Goal: Register for event/course

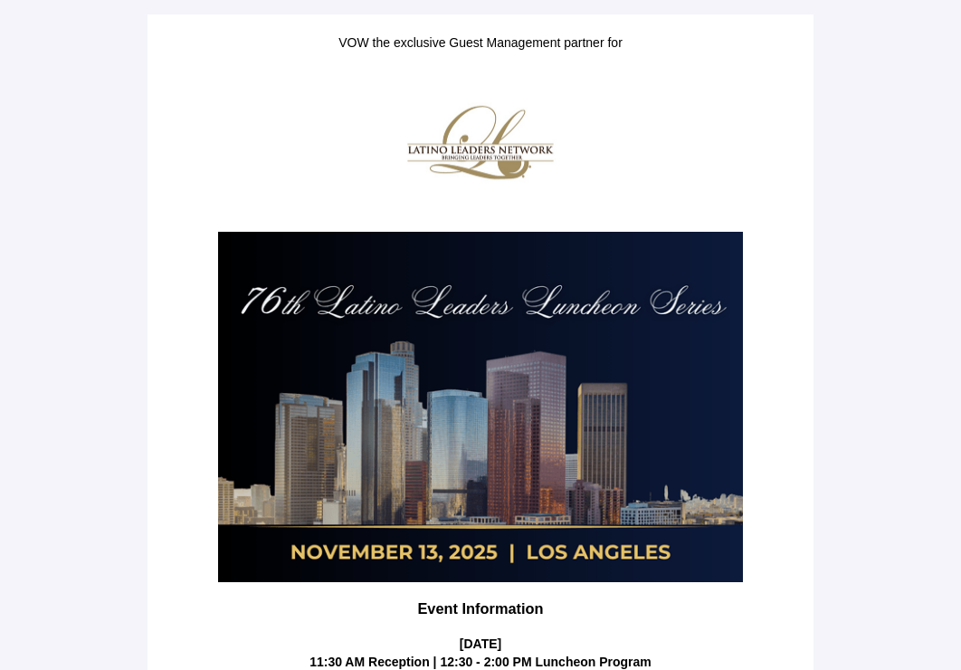
scroll to position [381, 0]
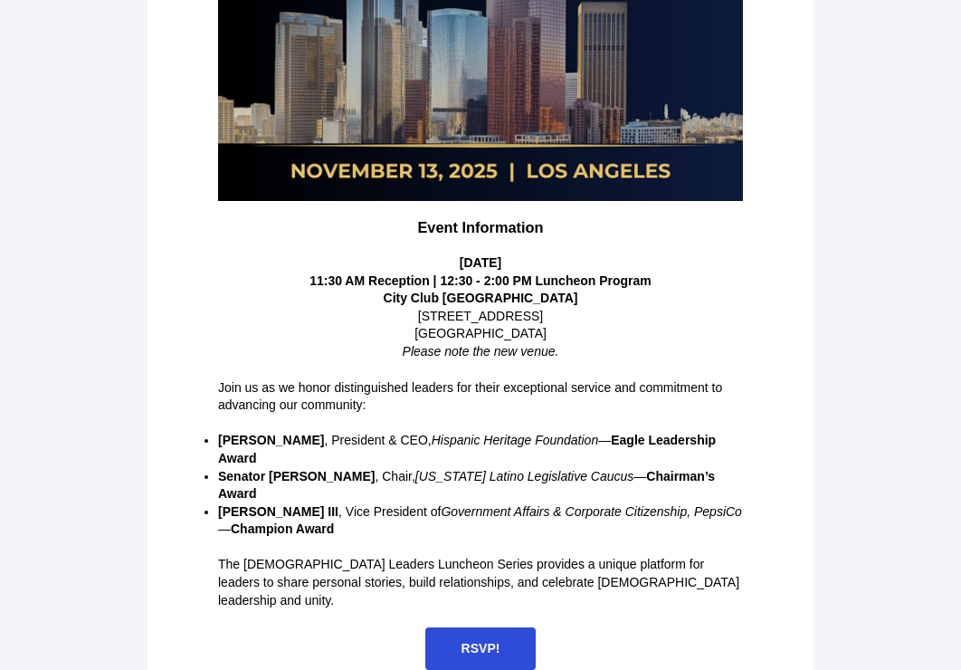
click at [885, 164] on main "VOW the exclusive Guest Management partner for Event Information [DATE] 11:30 A…" at bounding box center [480, 161] width 961 height 1085
click at [491, 641] on span "RSVP!" at bounding box center [481, 648] width 39 height 14
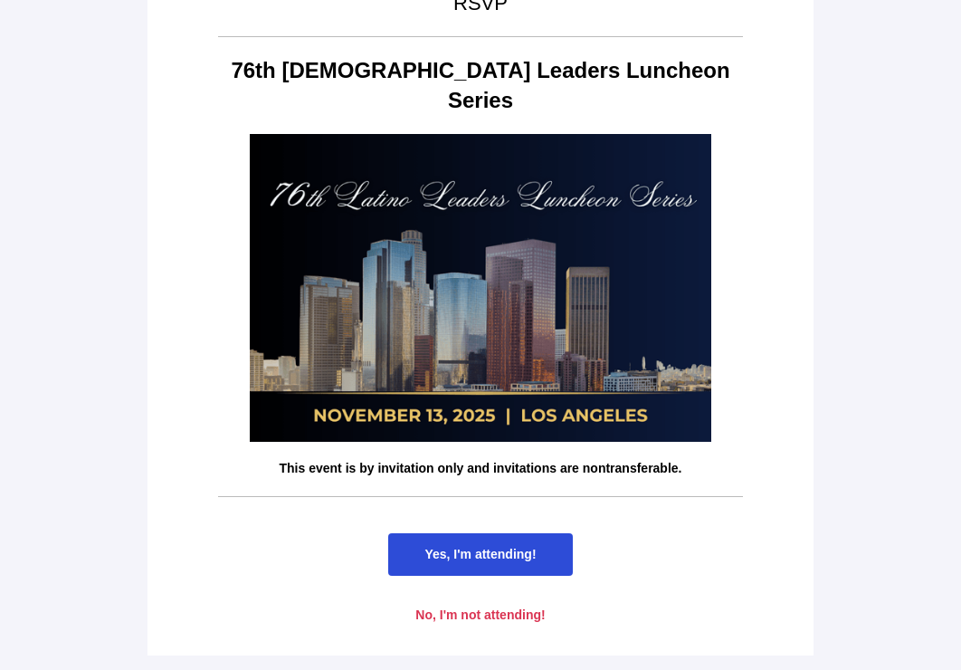
scroll to position [0, 0]
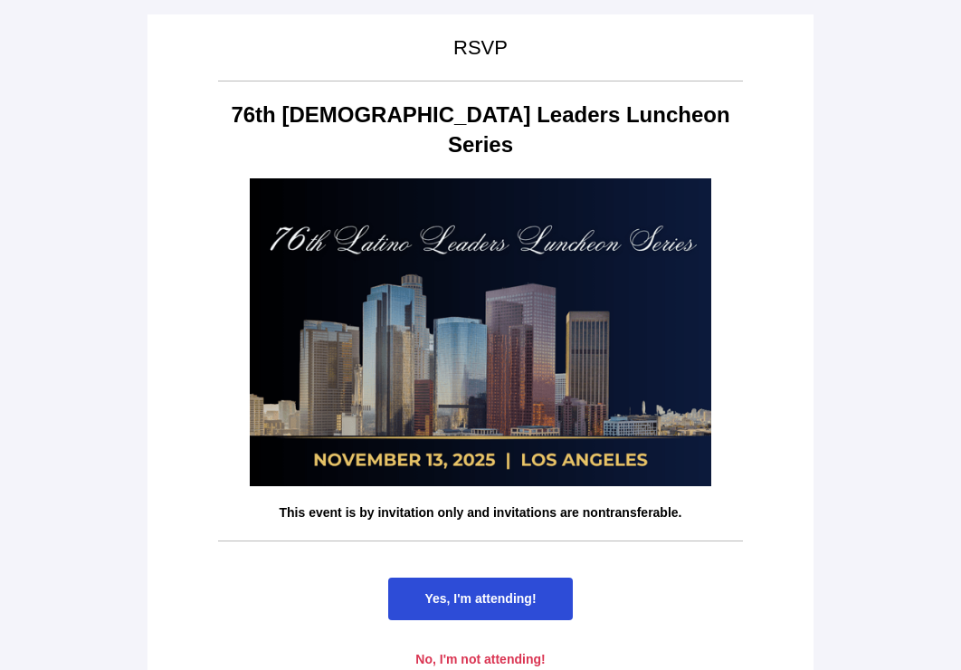
click at [419, 577] on span "Yes, I'm attending!" at bounding box center [480, 598] width 184 height 43
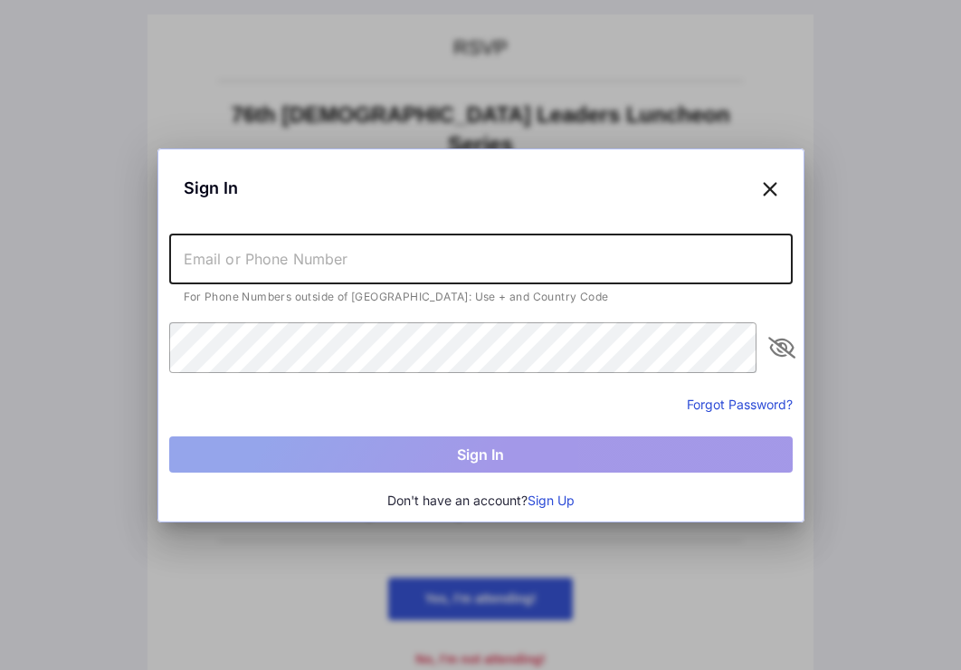
click at [244, 248] on input "text" at bounding box center [481, 258] width 624 height 51
type input "[EMAIL_ADDRESS][DOMAIN_NAME]"
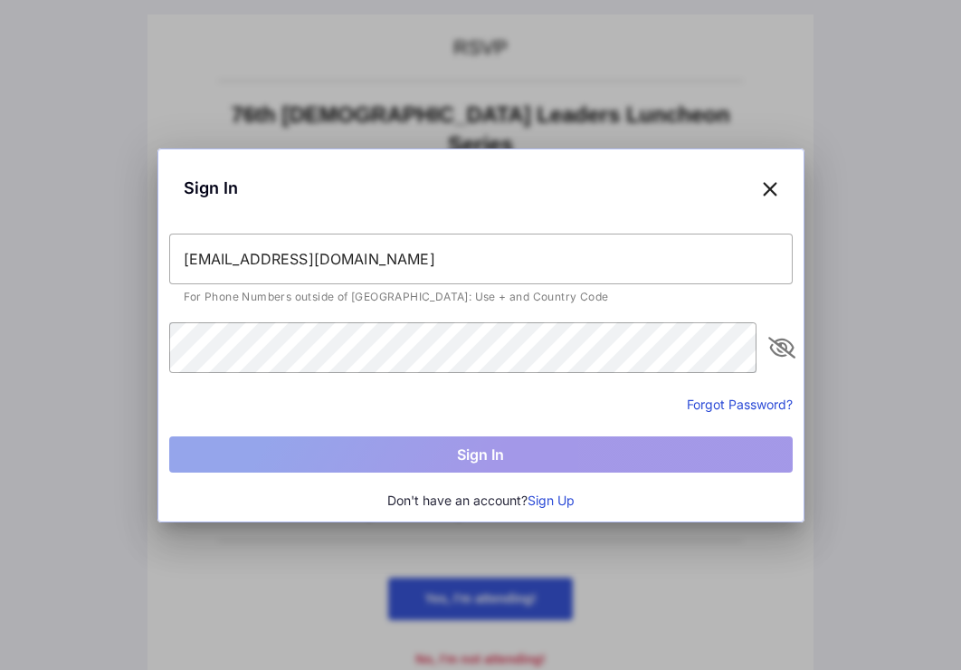
click at [563, 499] on button "Sign Up" at bounding box center [551, 501] width 47 height 20
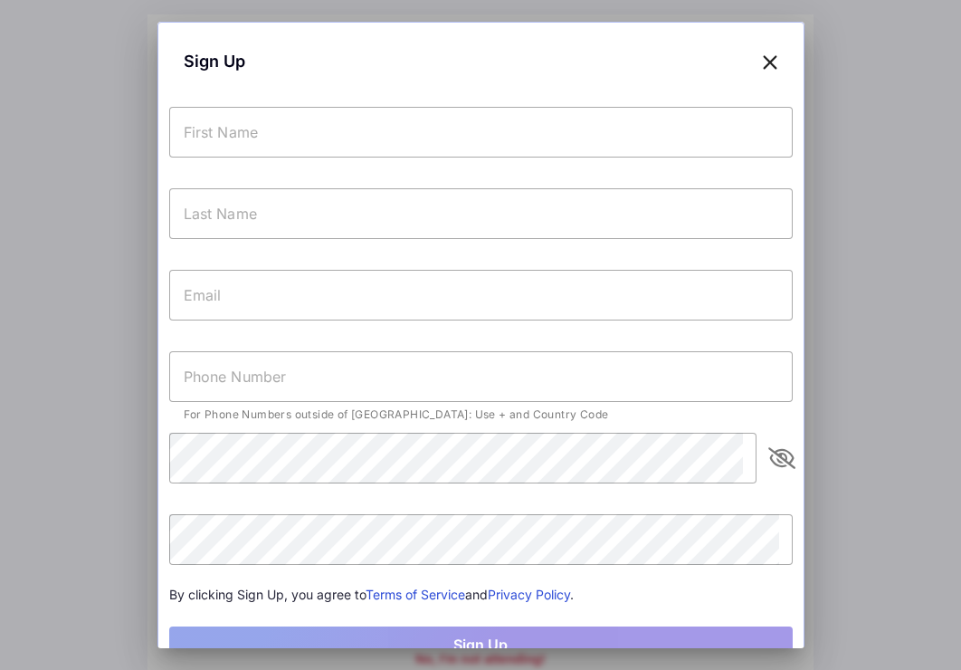
click at [266, 126] on input "text" at bounding box center [481, 132] width 624 height 51
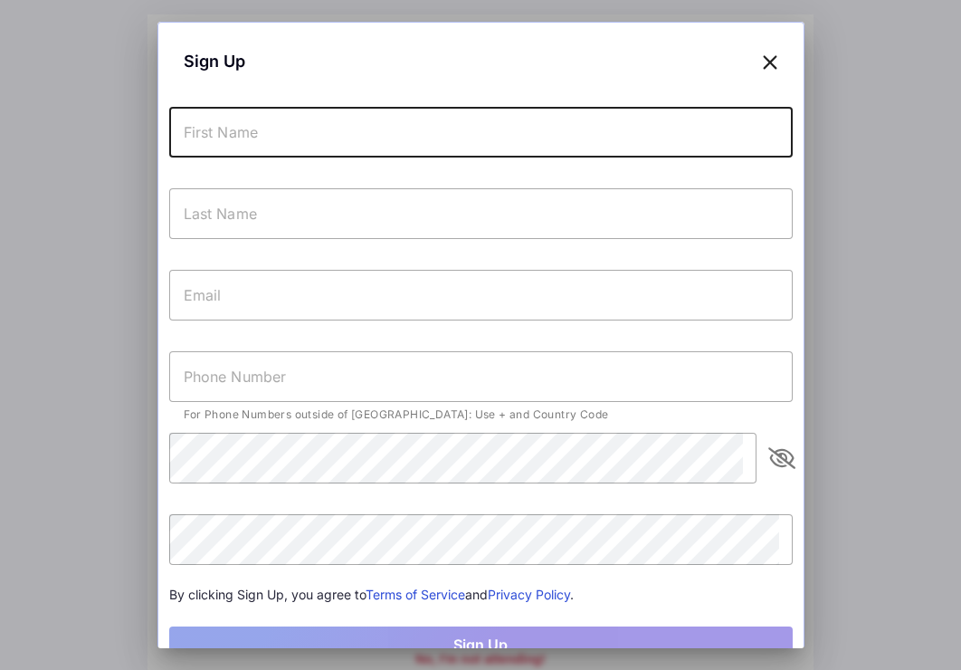
type input "Lali"
type input "De Aztlan"
type input "[EMAIL_ADDRESS][DOMAIN_NAME]"
type input "[PHONE_NUMBER]"
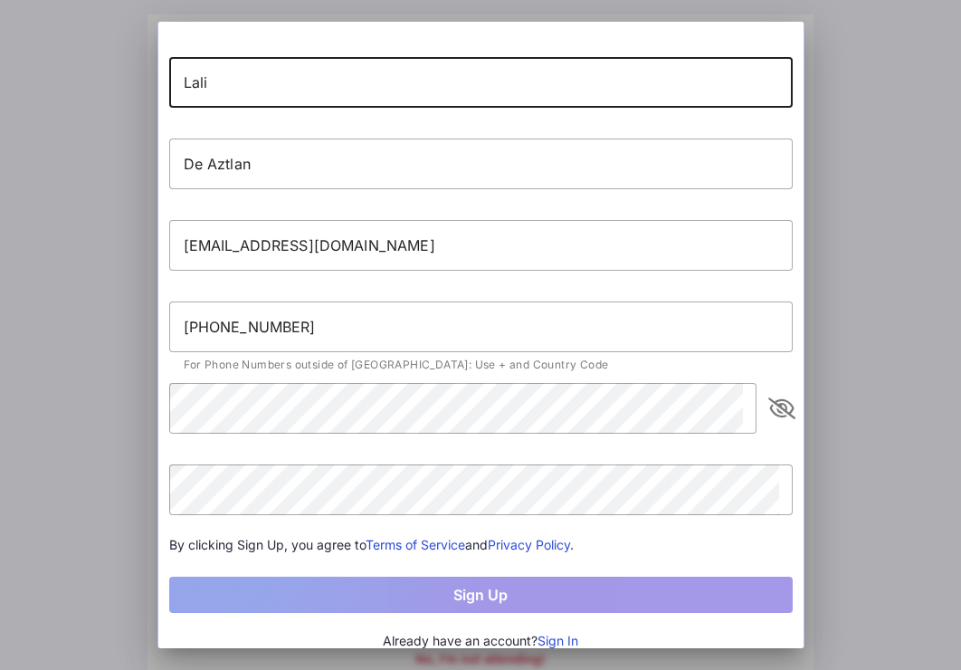
scroll to position [64, 0]
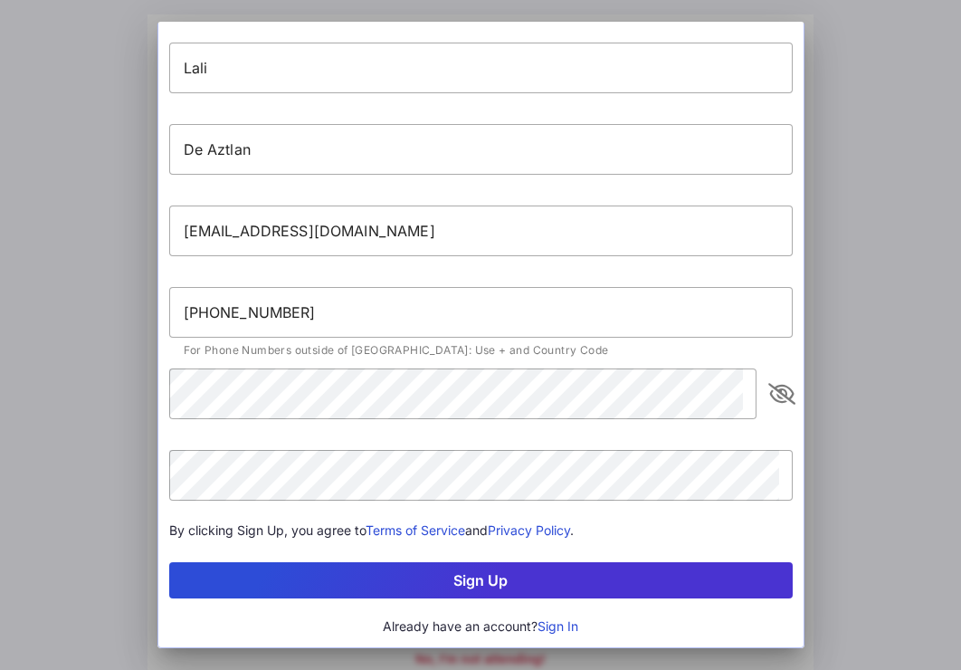
click at [457, 585] on button "Sign Up" at bounding box center [481, 580] width 624 height 36
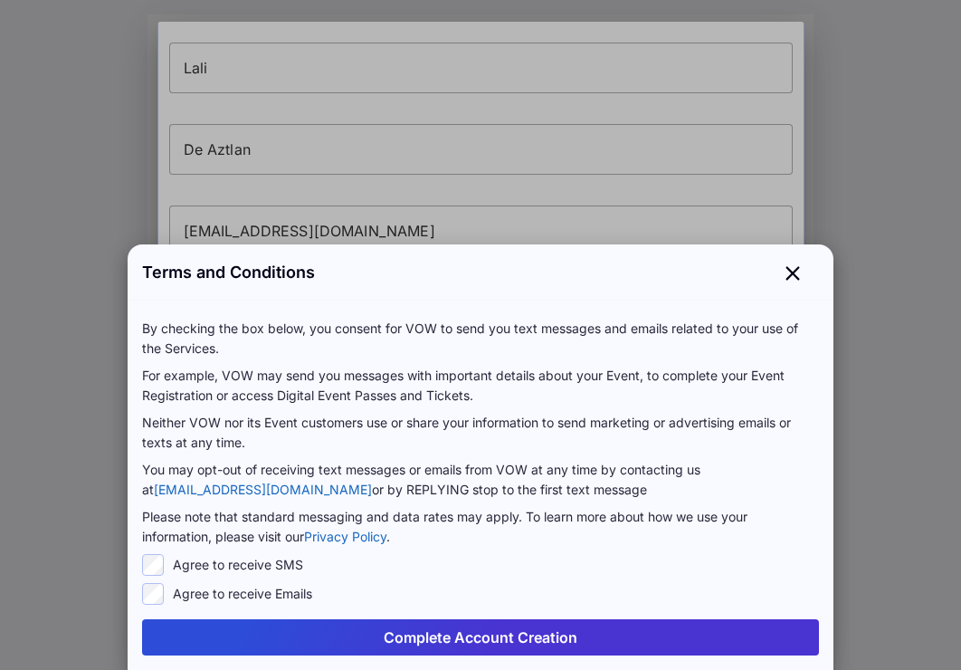
click at [481, 634] on button "Complete Account Creation" at bounding box center [480, 637] width 677 height 36
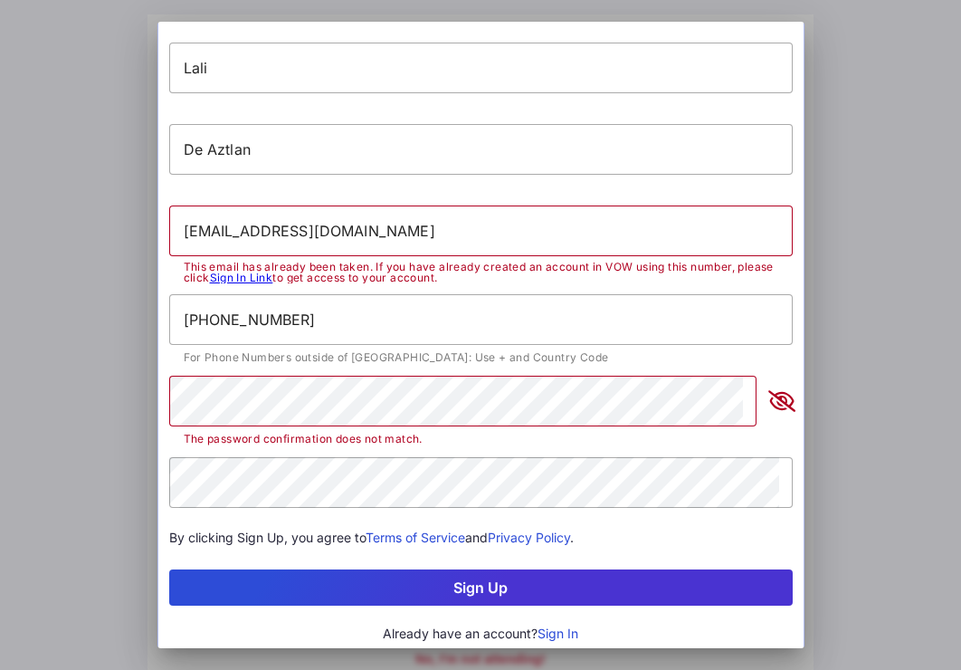
click at [273, 280] on link "Sign In Link" at bounding box center [241, 278] width 63 height 14
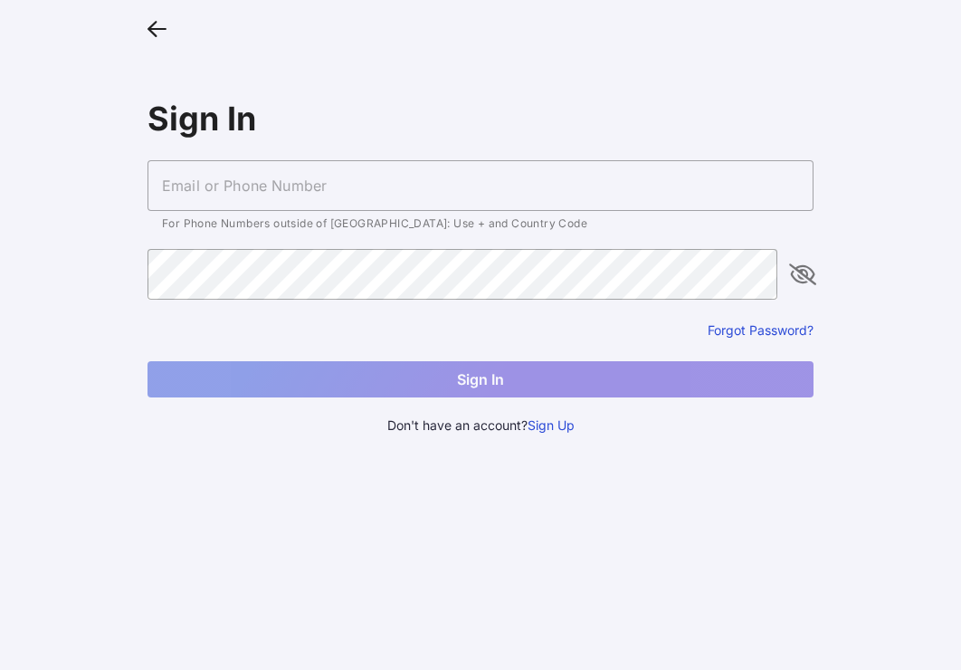
click at [719, 330] on button "Forgot Password?" at bounding box center [761, 329] width 106 height 17
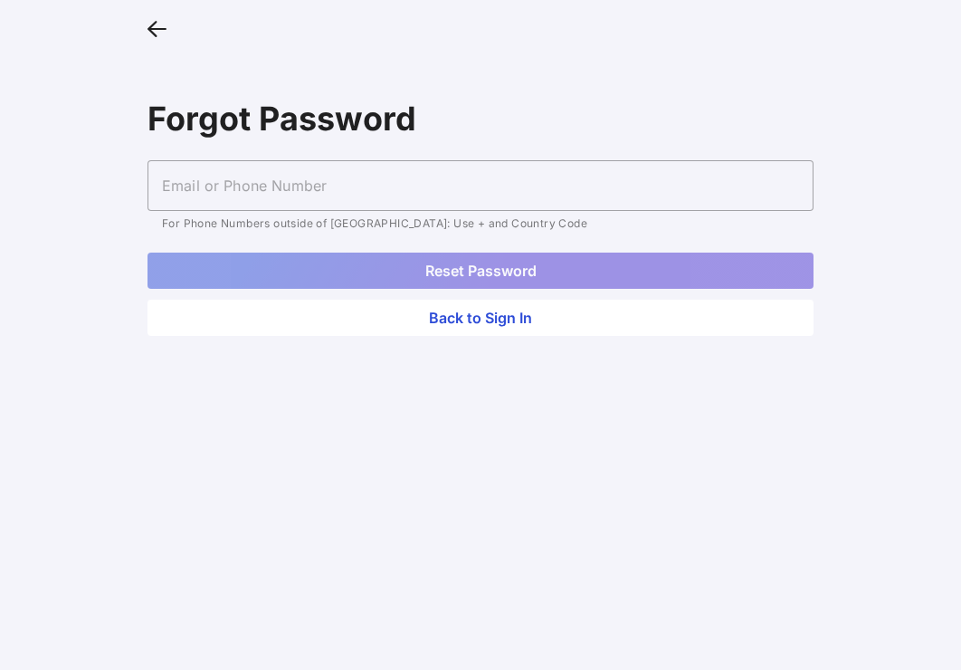
click at [367, 188] on input "text" at bounding box center [481, 185] width 666 height 51
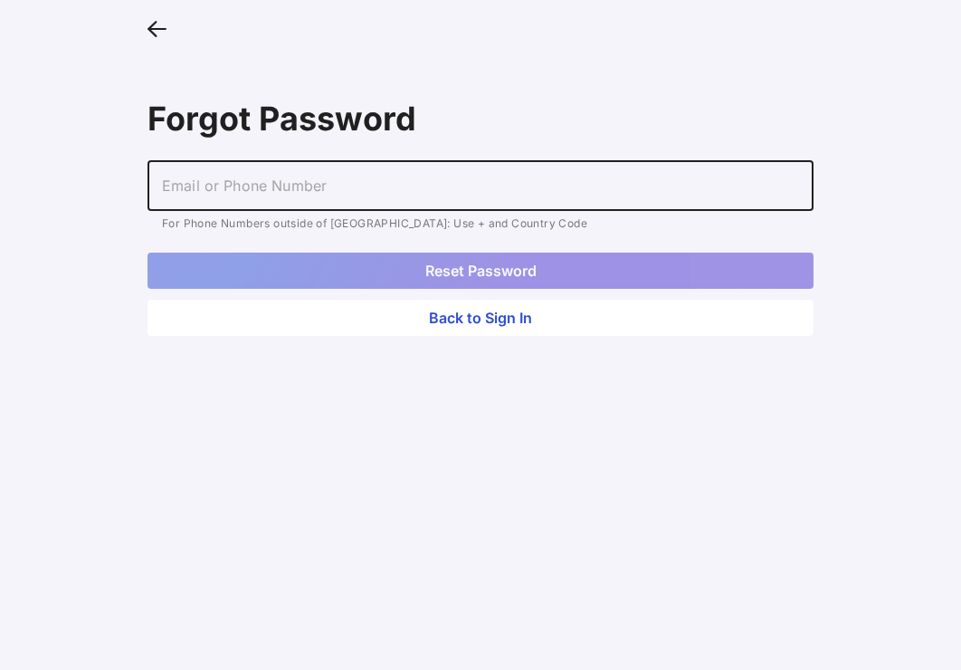
type input "[EMAIL_ADDRESS][DOMAIN_NAME]"
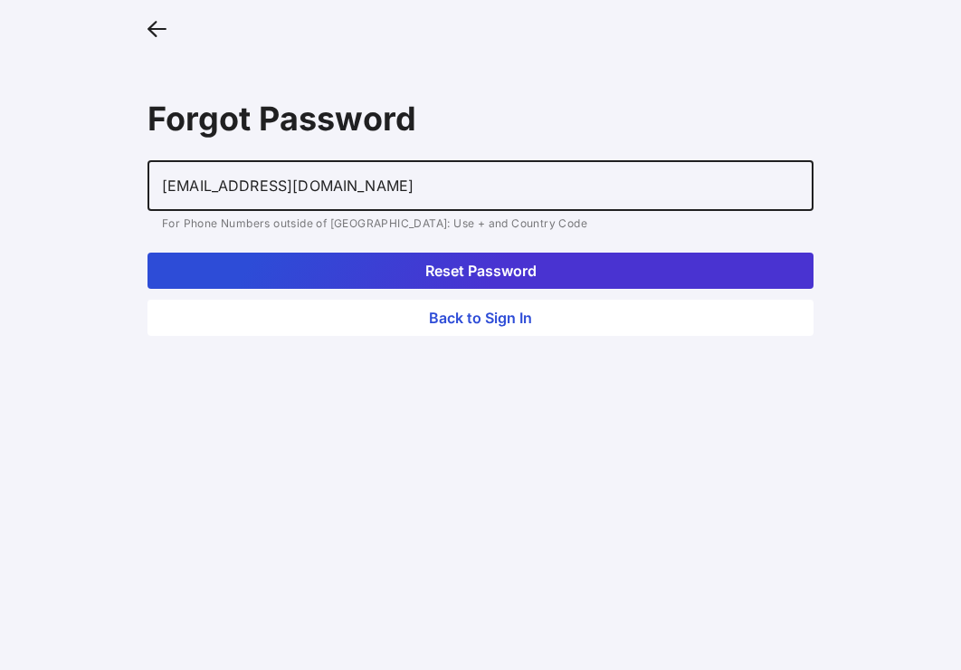
click at [358, 266] on button "Reset Password" at bounding box center [481, 270] width 666 height 36
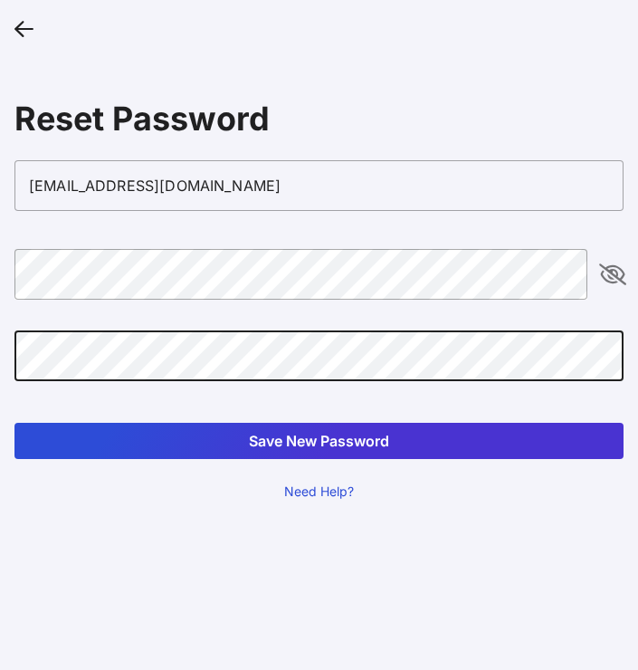
click at [293, 439] on button "Save New Password" at bounding box center [318, 441] width 609 height 36
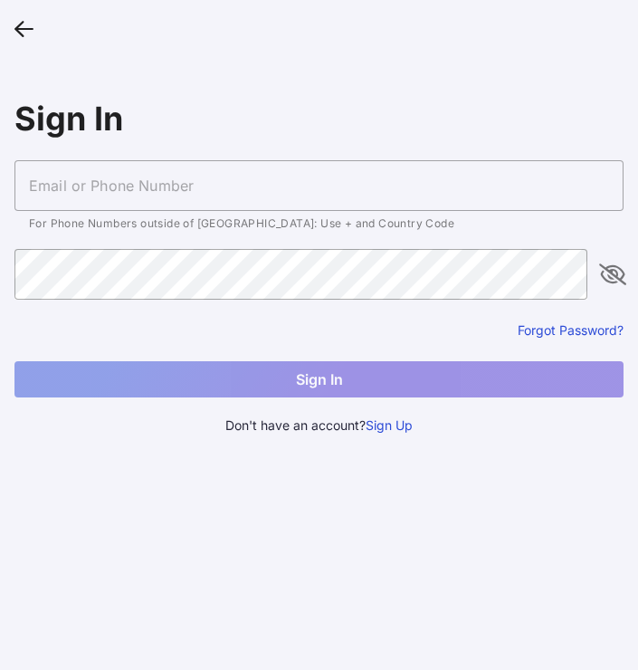
type input "[EMAIL_ADDRESS][DOMAIN_NAME]"
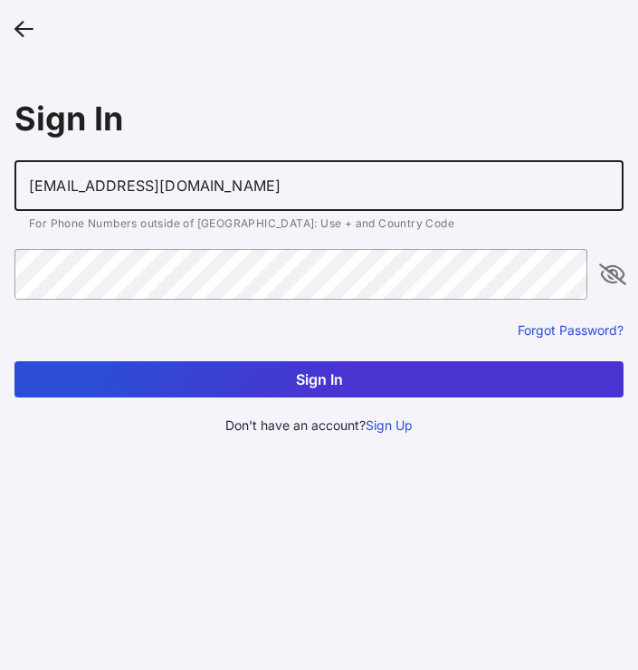
click at [309, 383] on button "Sign In" at bounding box center [318, 379] width 609 height 36
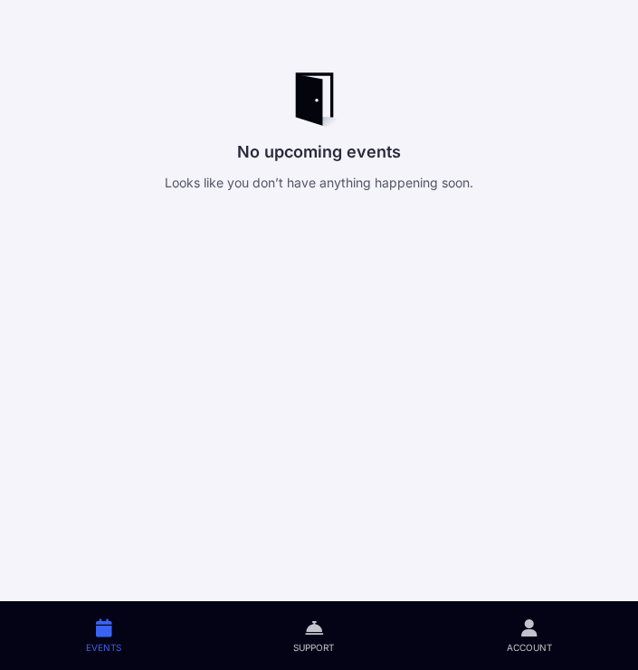
click at [523, 629] on icon at bounding box center [529, 627] width 16 height 21
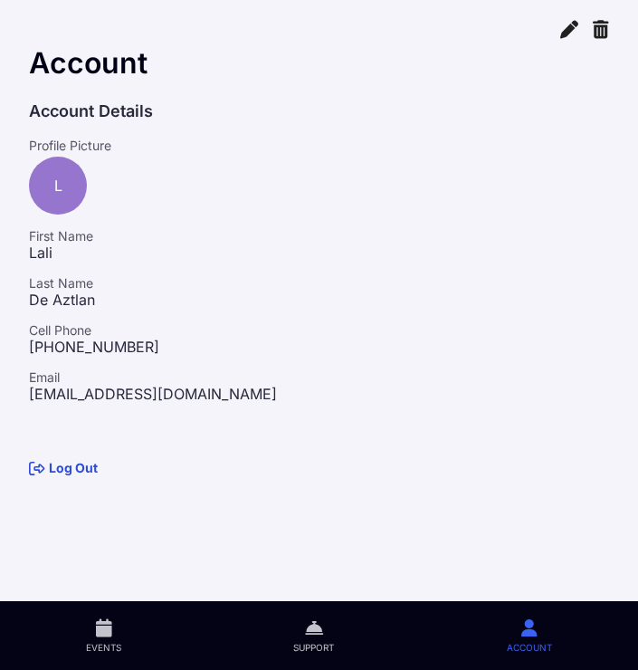
click at [322, 632] on icon at bounding box center [314, 627] width 18 height 21
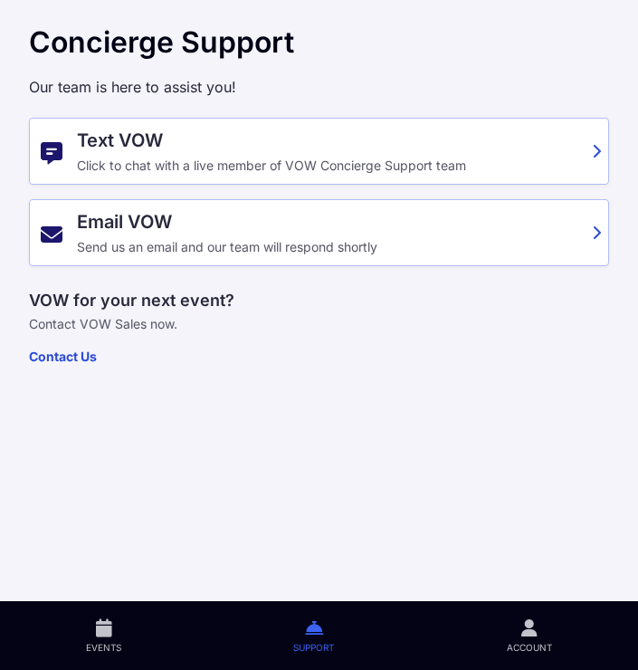
click at [101, 644] on span "Events" at bounding box center [103, 647] width 35 height 13
